Goal: Feedback & Contribution: Submit feedback/report problem

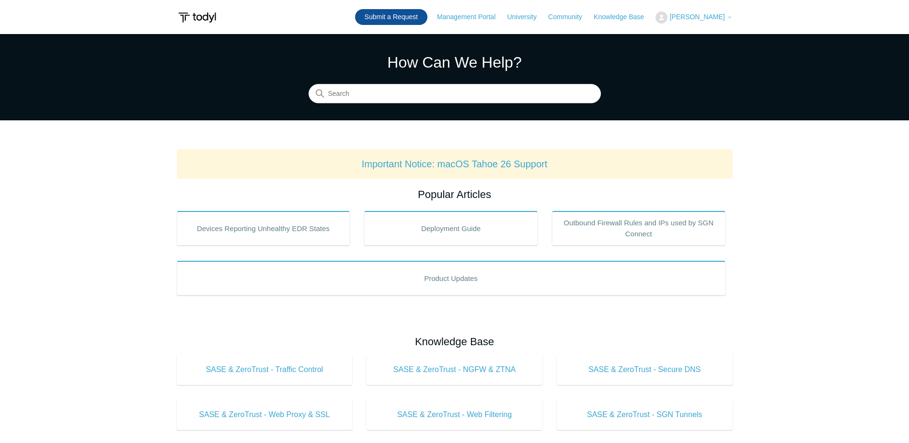
click at [400, 13] on link "Submit a Request" at bounding box center [391, 17] width 72 height 16
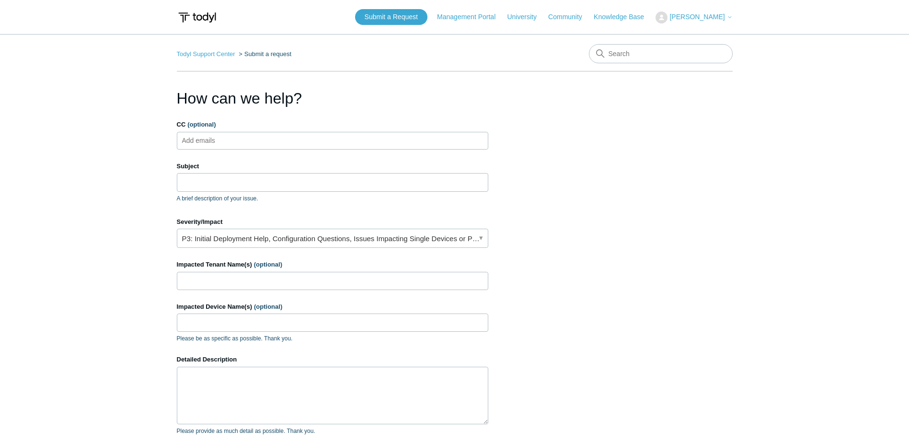
click at [212, 145] on input "CC (optional)" at bounding box center [206, 140] width 57 height 14
type input "[EMAIL_ADDRESS][DOMAIN_NAME]"
type input "Office WAN address classified as VPN IP"
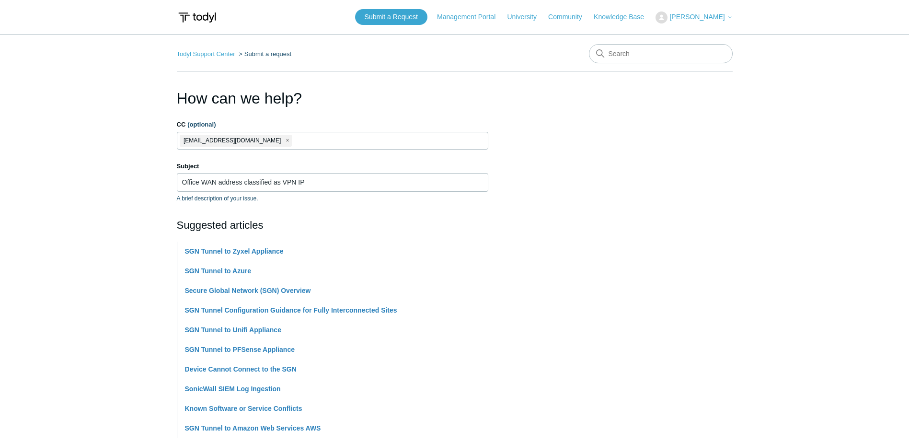
scroll to position [232, 0]
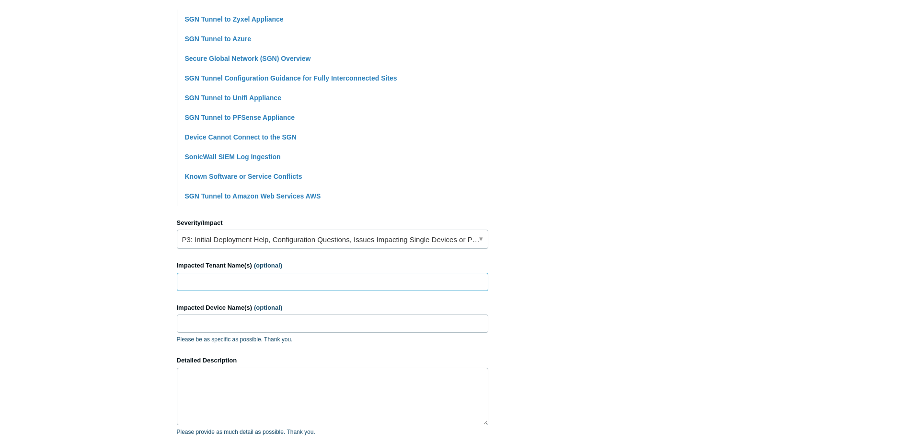
click at [239, 289] on input "Impacted Tenant Name(s) (optional)" at bounding box center [332, 282] width 311 height 18
type input "Sensis"
type input "N/A"
click at [180, 410] on textarea "Detailed Description" at bounding box center [332, 395] width 311 height 57
paste textarea "0226257764277804"
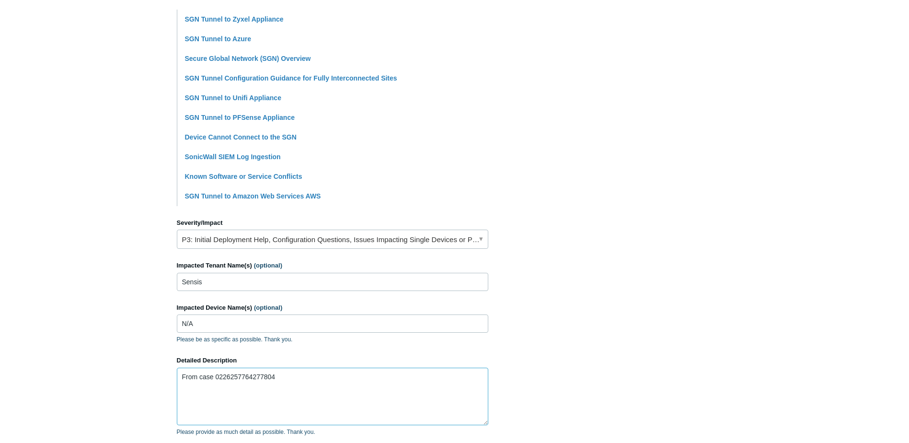
click at [219, 411] on textarea "From case 0226257764277804" at bounding box center [332, 395] width 311 height 57
paste textarea "47.46.81.242"
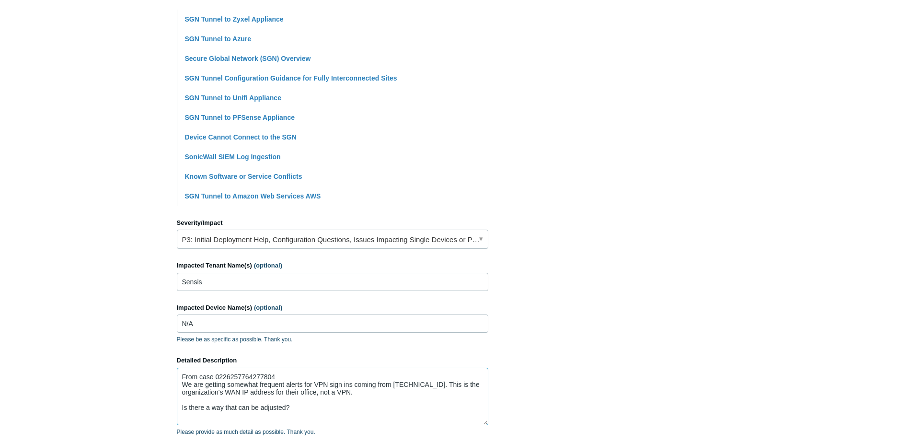
click at [205, 398] on textarea "From case 0226257764277804 We are getting somewhat frequent alerts for VPN sign…" at bounding box center [332, 395] width 311 height 57
paste textarea "47.46.81.242"
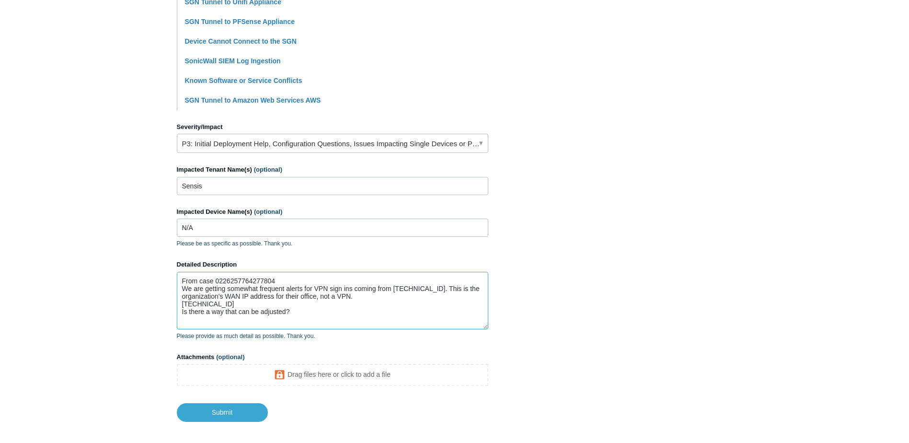
scroll to position [373, 0]
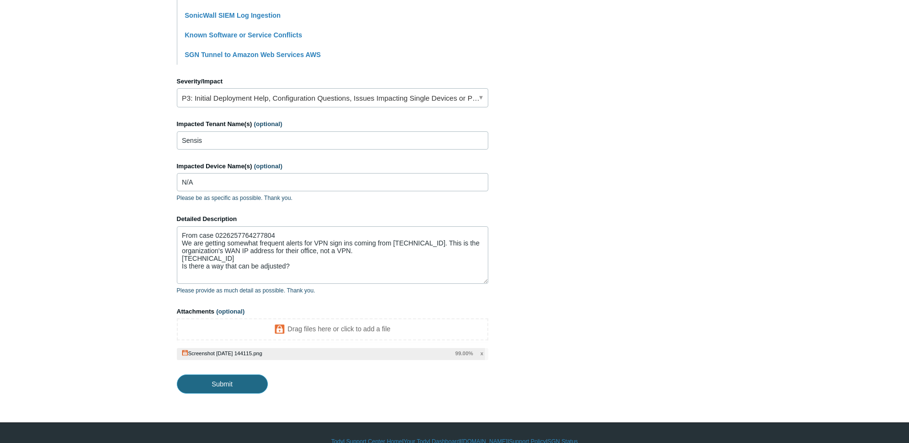
click at [240, 380] on input "Submit" at bounding box center [222, 383] width 91 height 19
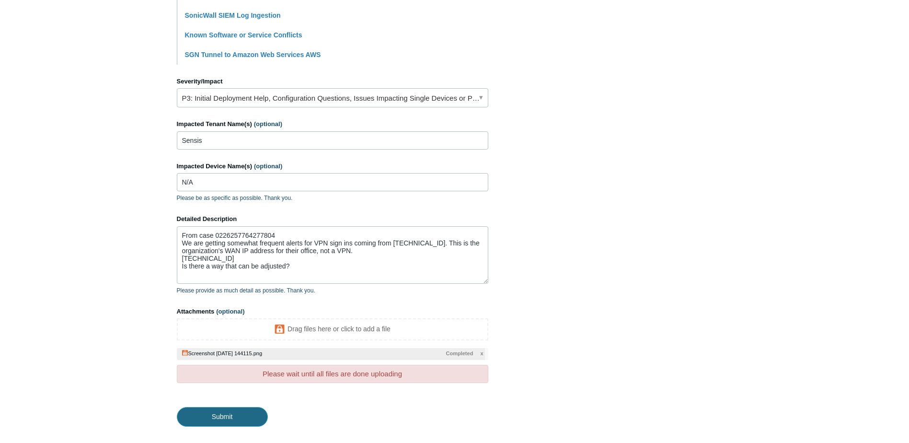
click at [231, 409] on input "Submit" at bounding box center [222, 416] width 91 height 19
type textarea "From case 0226257764277804 We are getting somewhat frequent alerts for VPN sign…"
